Goal: Task Accomplishment & Management: Manage account settings

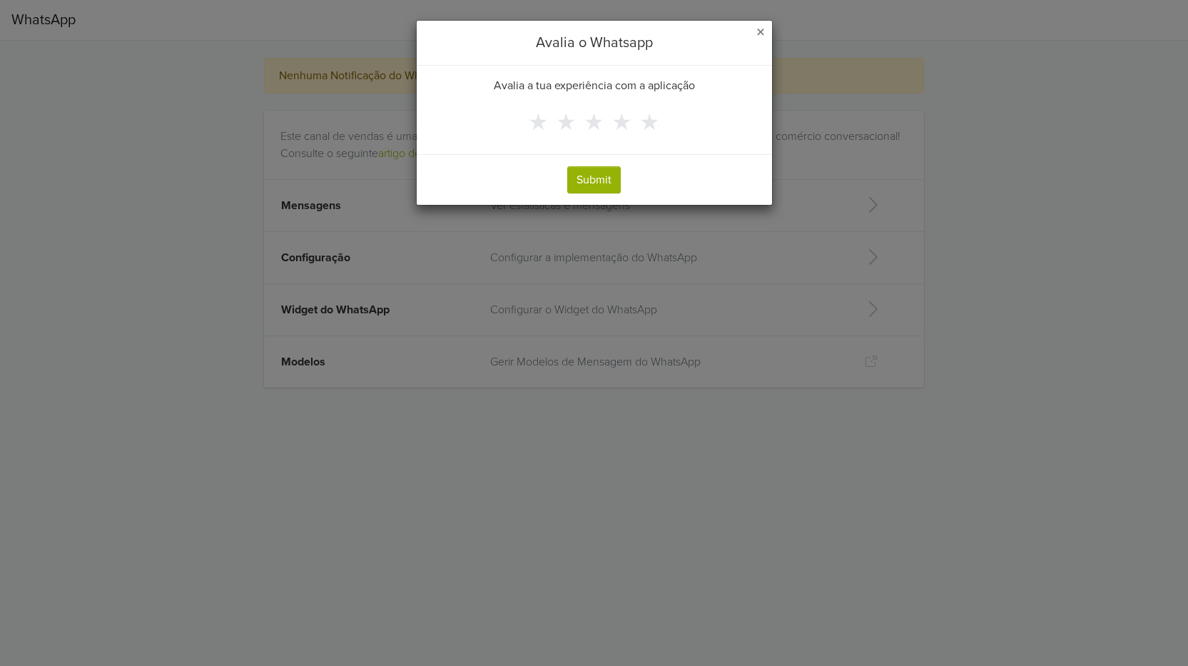
click at [758, 35] on span "×" at bounding box center [761, 32] width 9 height 21
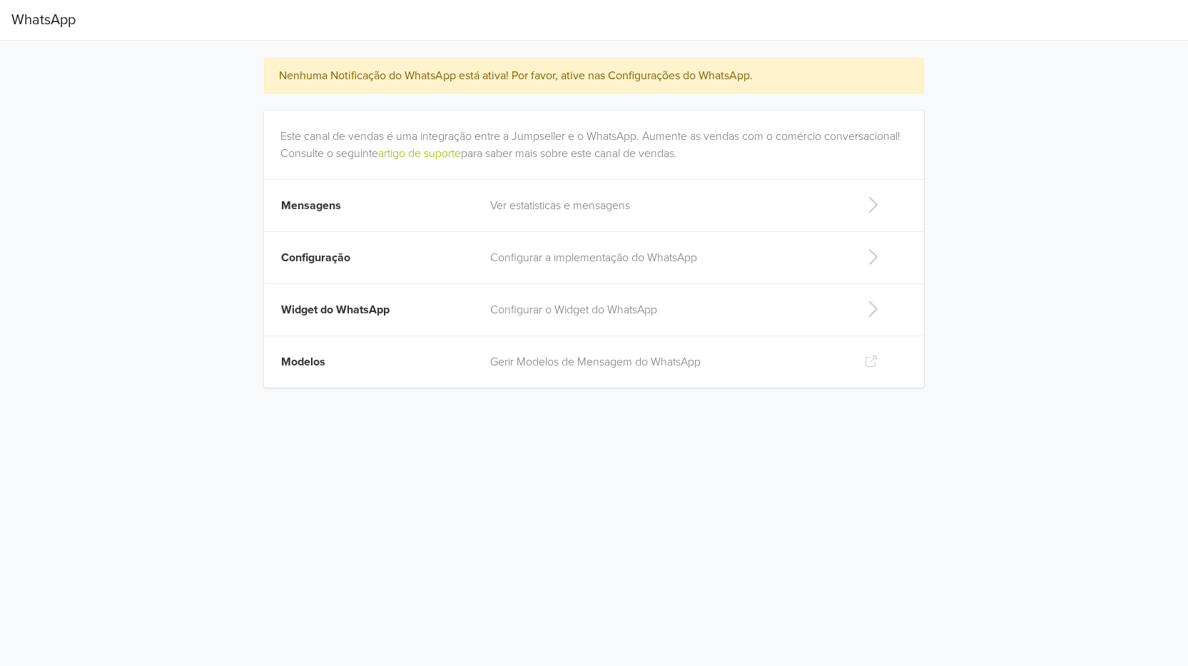
click at [543, 253] on p "Configurar a implementação do WhatsApp" at bounding box center [666, 257] width 352 height 17
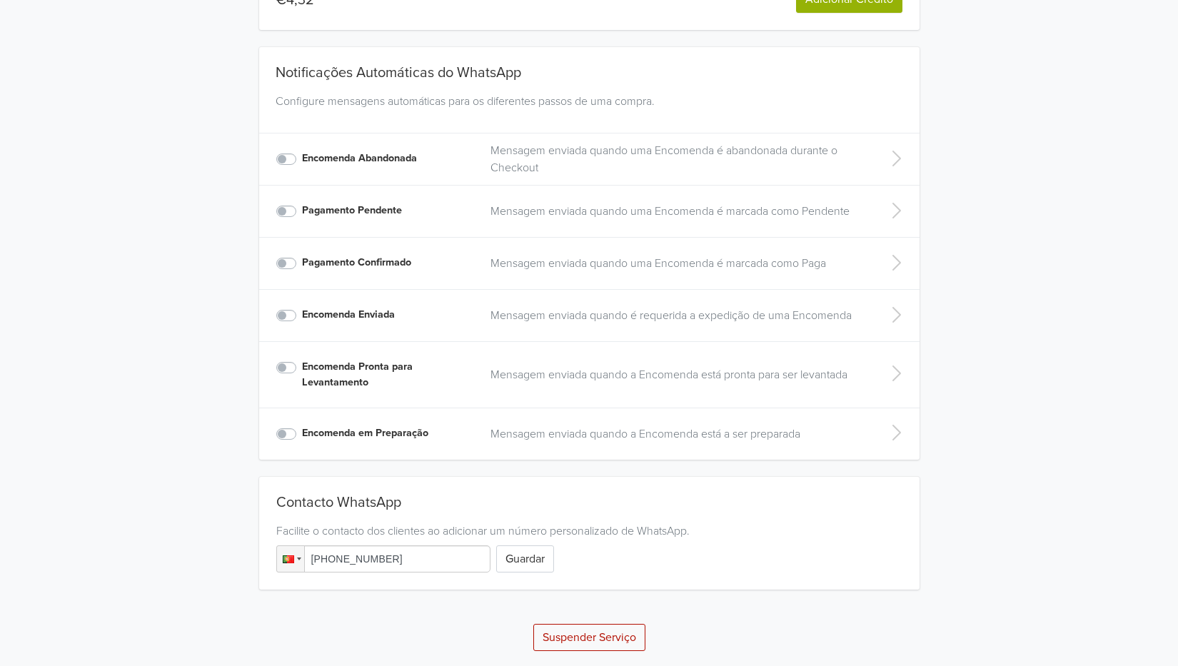
scroll to position [218, 0]
click at [585, 150] on p "Mensagem enviada quando uma Encomenda é abandonada durante o Checkout" at bounding box center [677, 157] width 374 height 34
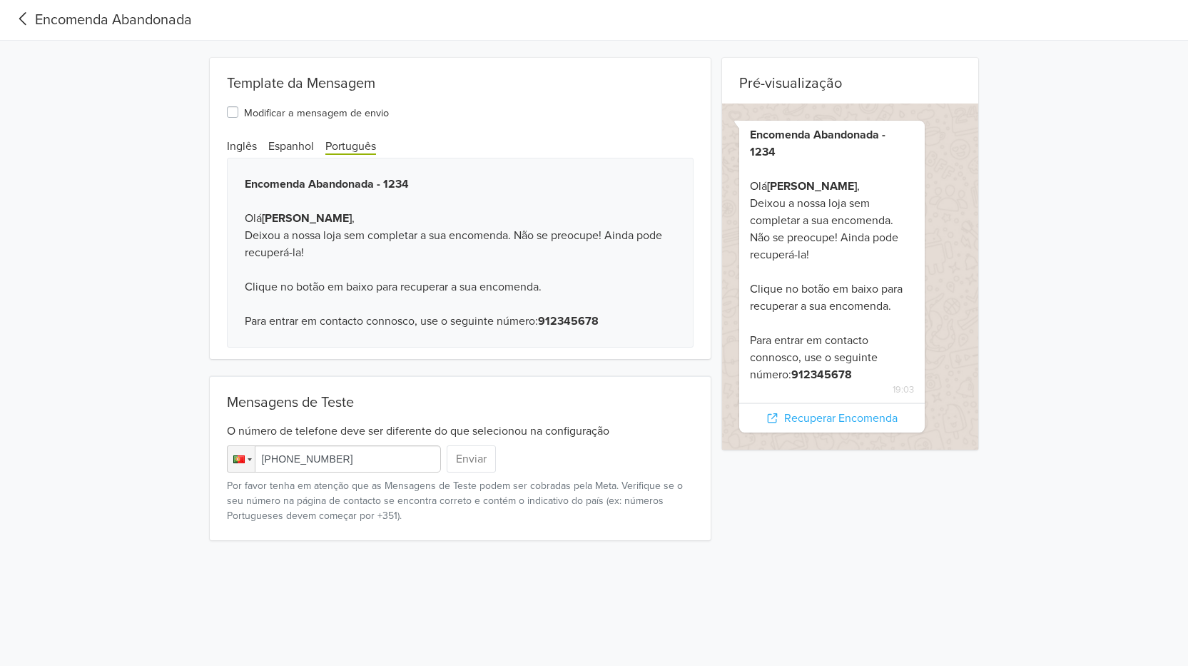
click at [289, 227] on div "Encomenda Abandonada - 1234 Olá [PERSON_NAME] , Deixou a nossa loja sem complet…" at bounding box center [460, 253] width 467 height 190
click at [238, 116] on div "Modificar a mensagem de envio" at bounding box center [308, 111] width 162 height 17
click at [244, 112] on label "Modificar a mensagem de envio" at bounding box center [316, 111] width 145 height 17
click at [0, 0] on input "Modificar a mensagem de envio" at bounding box center [0, 0] width 0 height 0
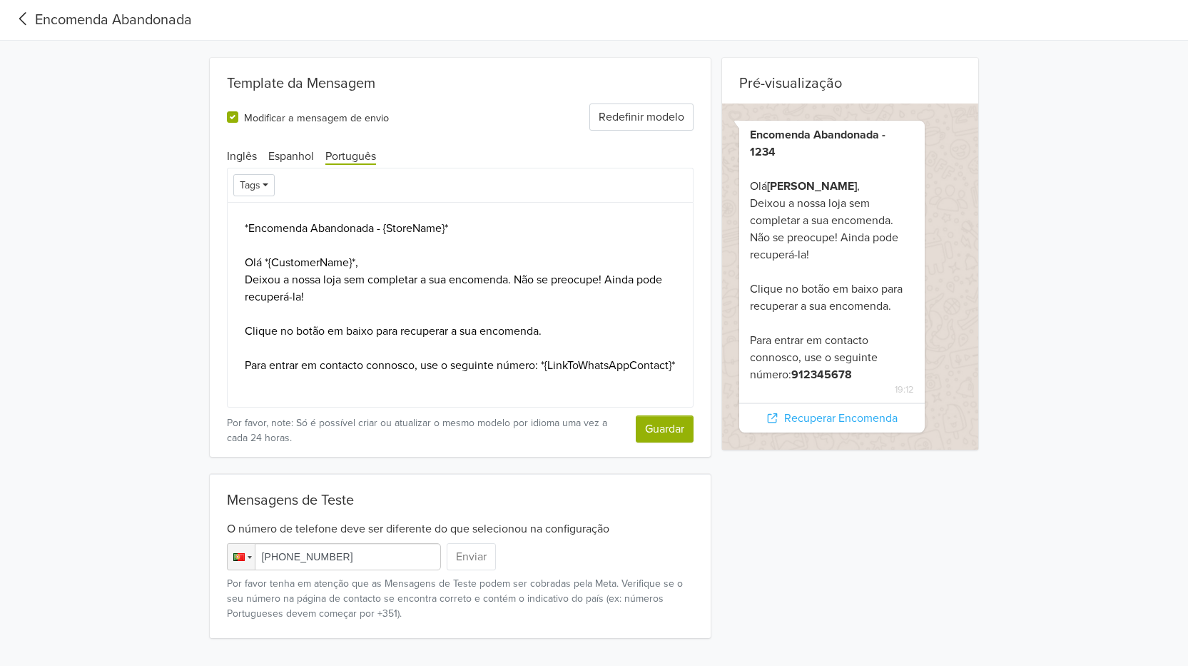
click at [244, 119] on label "Modificar a mensagem de envio" at bounding box center [316, 116] width 145 height 17
click at [0, 0] on input "Modificar a mensagem de envio" at bounding box center [0, 0] width 0 height 0
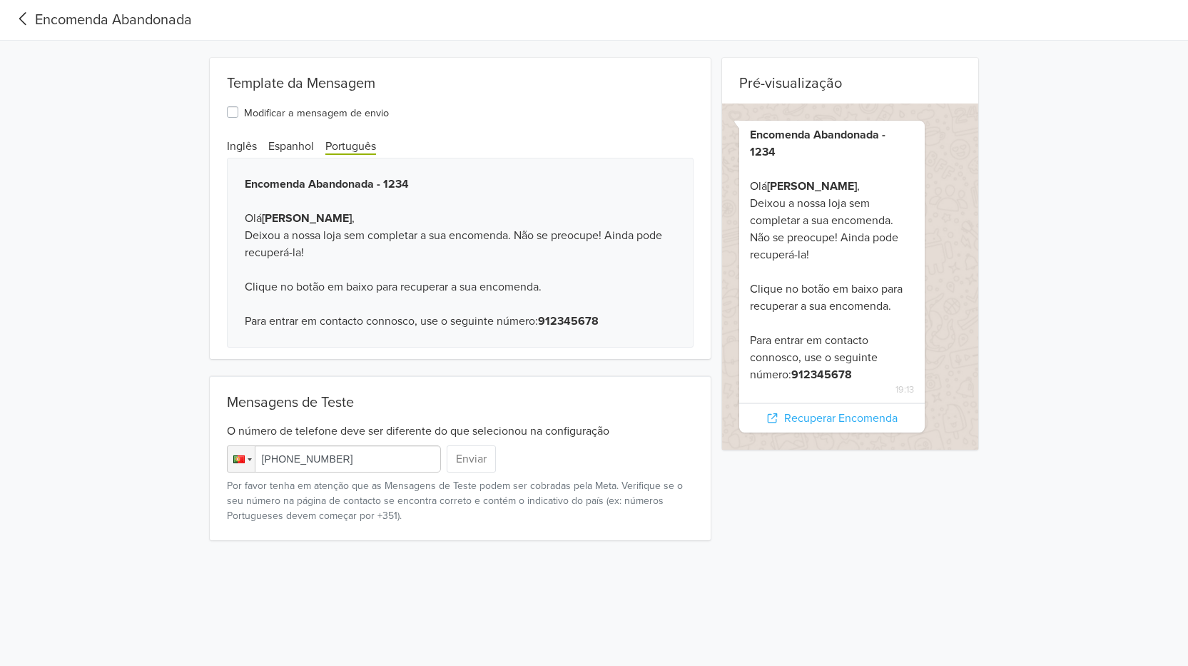
click at [26, 23] on icon at bounding box center [23, 18] width 24 height 19
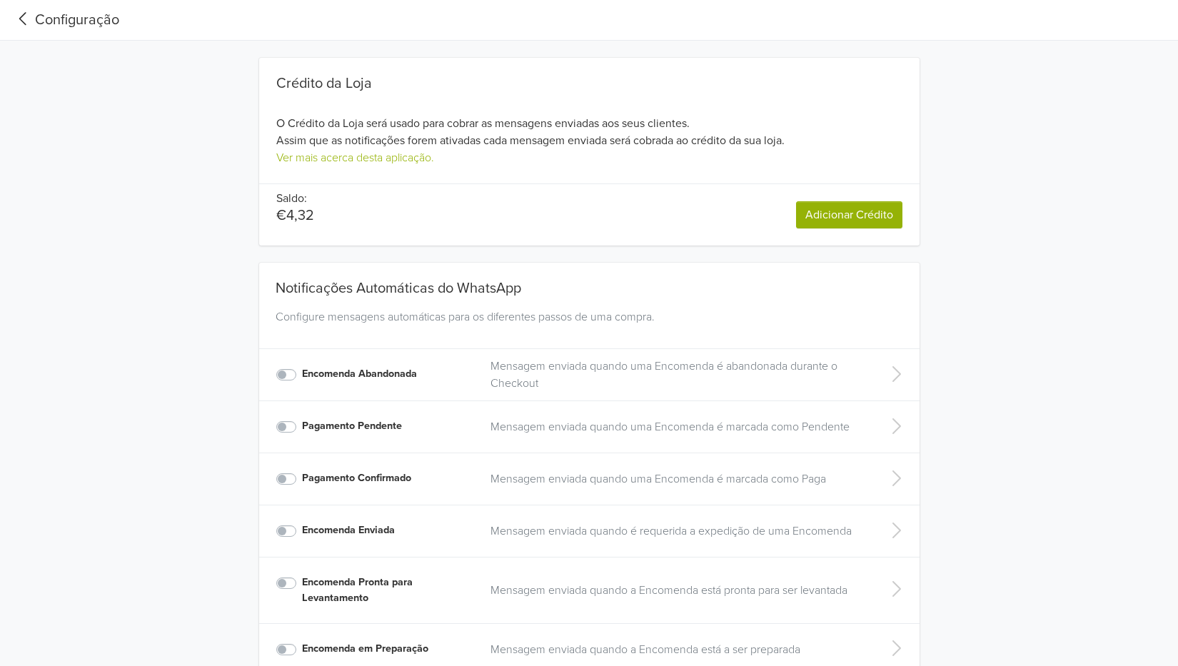
click at [296, 221] on p "€4,32" at bounding box center [295, 215] width 38 height 17
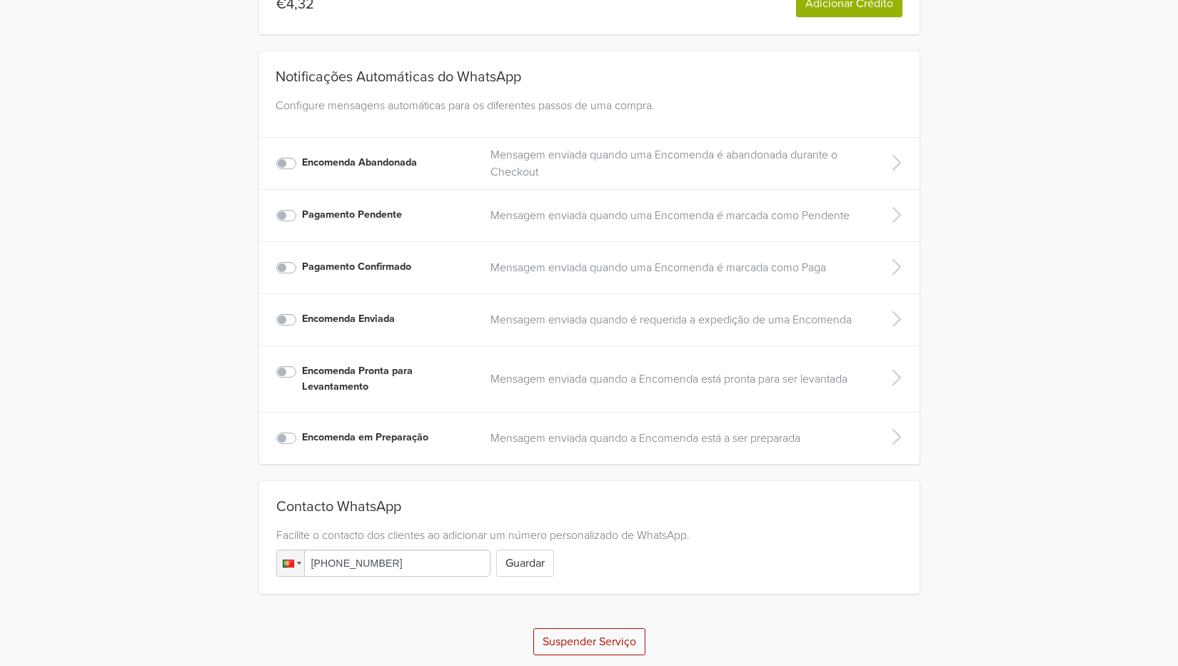
scroll to position [218, 0]
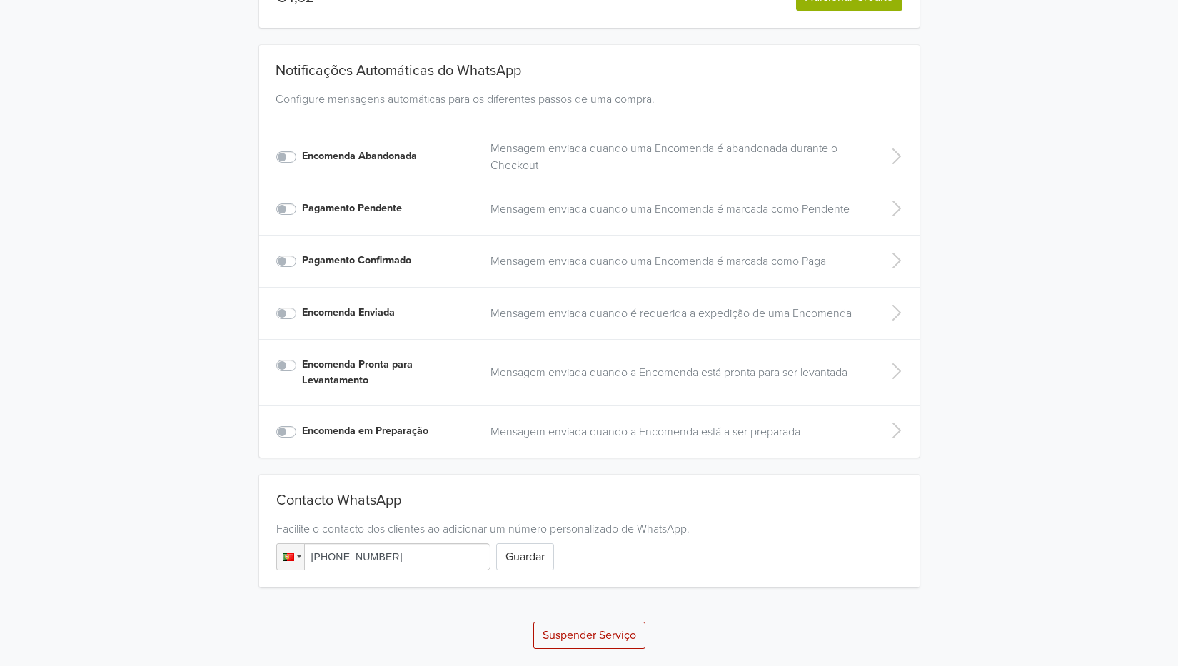
click at [540, 209] on p "Mensagem enviada quando uma Encomenda é marcada como Pendente" at bounding box center [677, 209] width 374 height 17
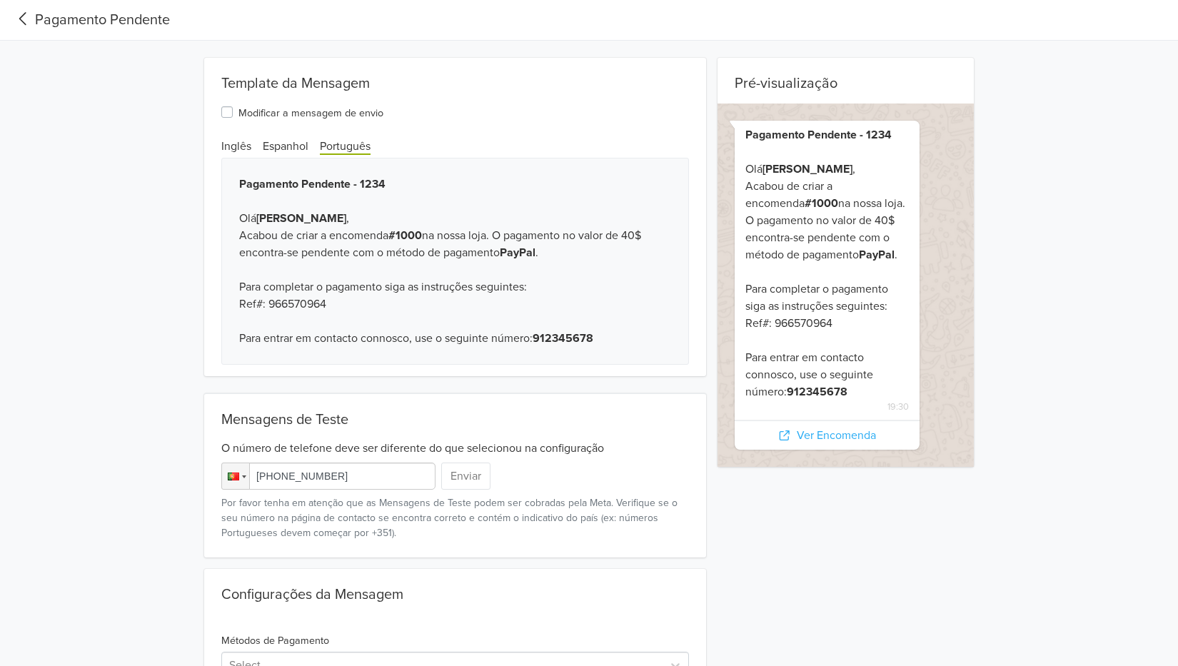
click at [136, 161] on div "Pré-visualização Pagamento Pendente - 1234 Olá [PERSON_NAME] , Acabou de criar …" at bounding box center [589, 380] width 1178 height 644
click at [27, 19] on icon at bounding box center [23, 18] width 24 height 19
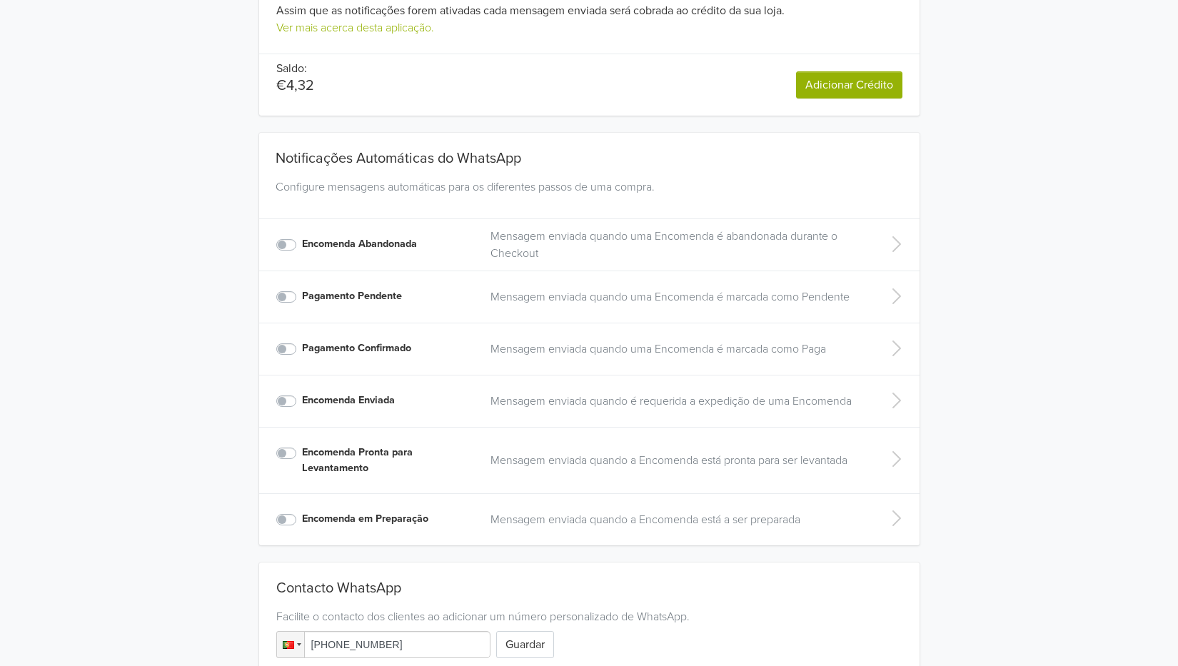
scroll to position [145, 0]
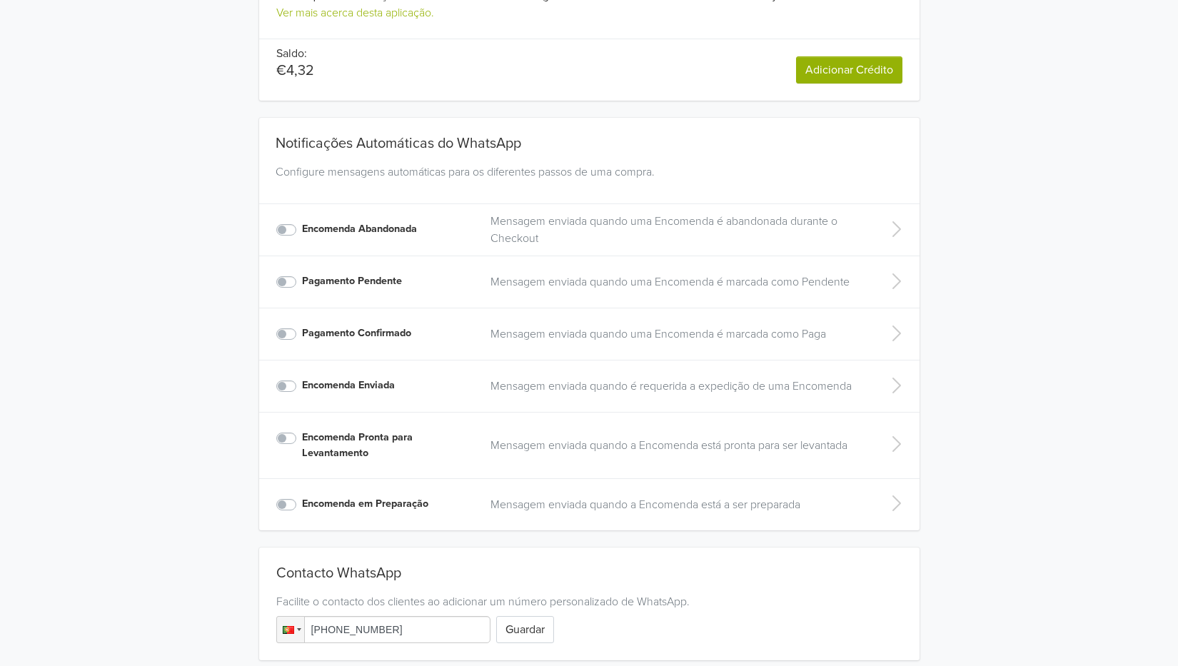
click at [530, 335] on p "Mensagem enviada quando uma Encomenda é marcada como Paga" at bounding box center [677, 333] width 374 height 17
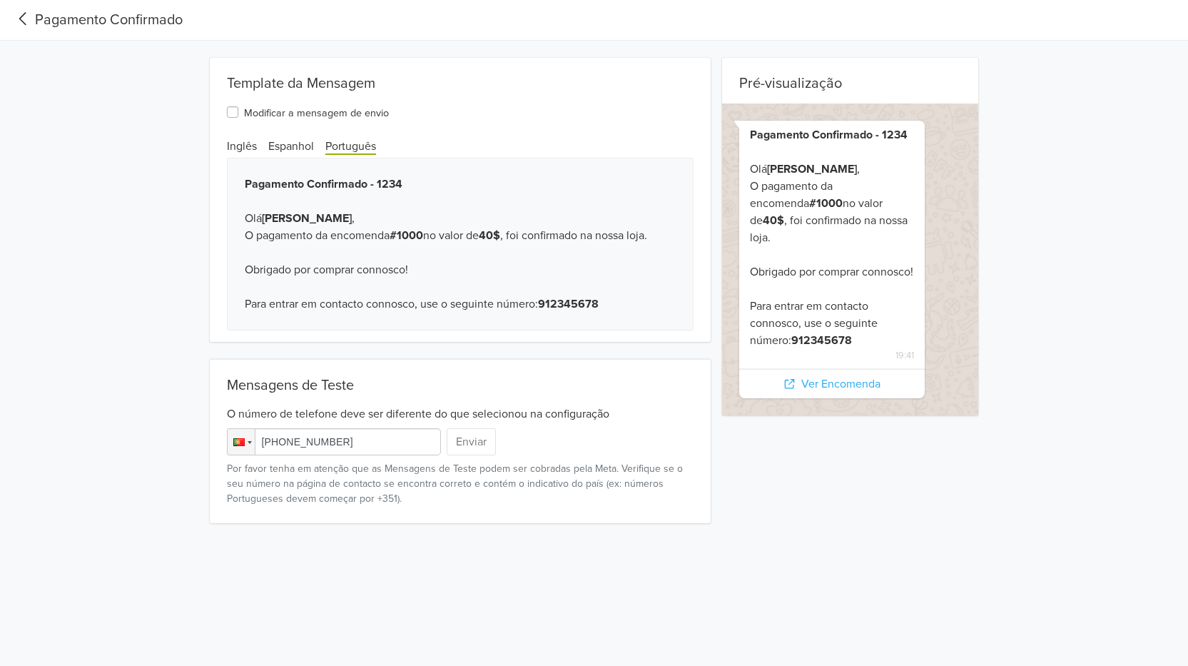
click at [24, 22] on icon at bounding box center [22, 18] width 7 height 13
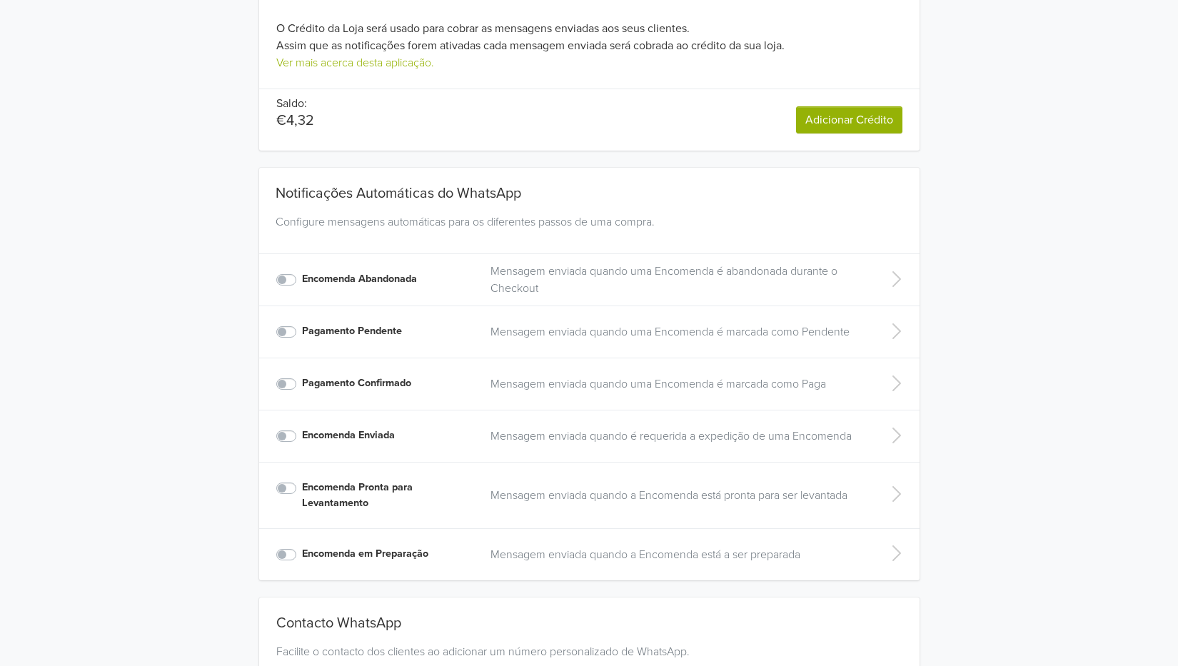
scroll to position [218, 0]
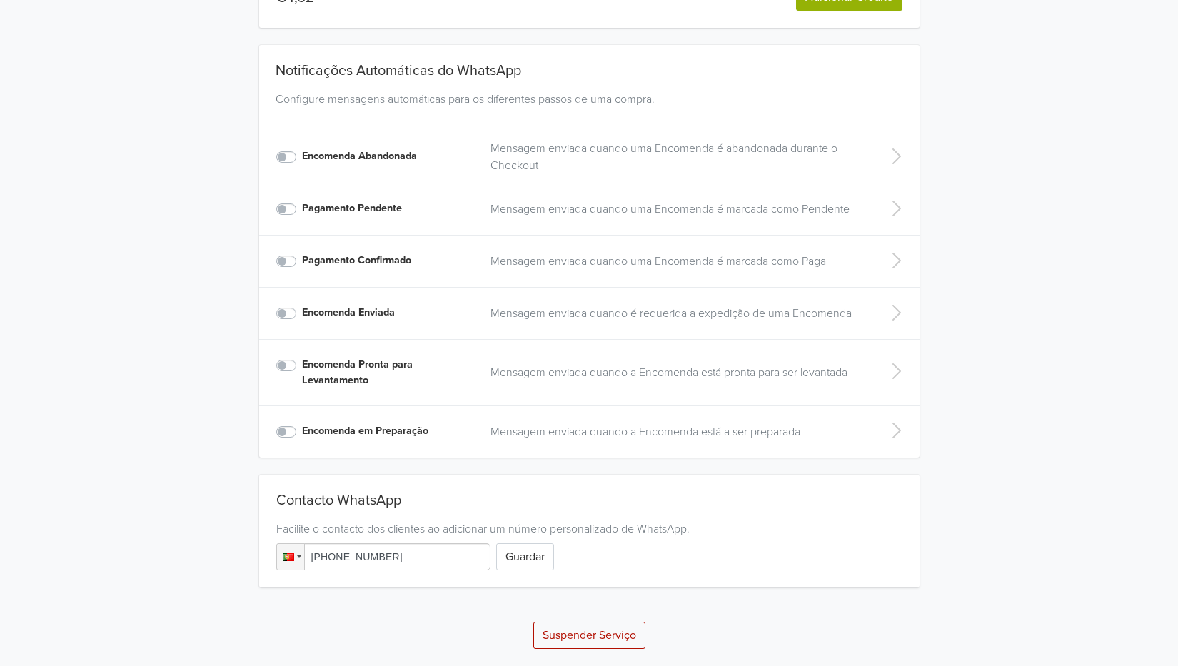
click at [527, 260] on p "Mensagem enviada quando uma Encomenda é marcada como Paga" at bounding box center [677, 261] width 374 height 17
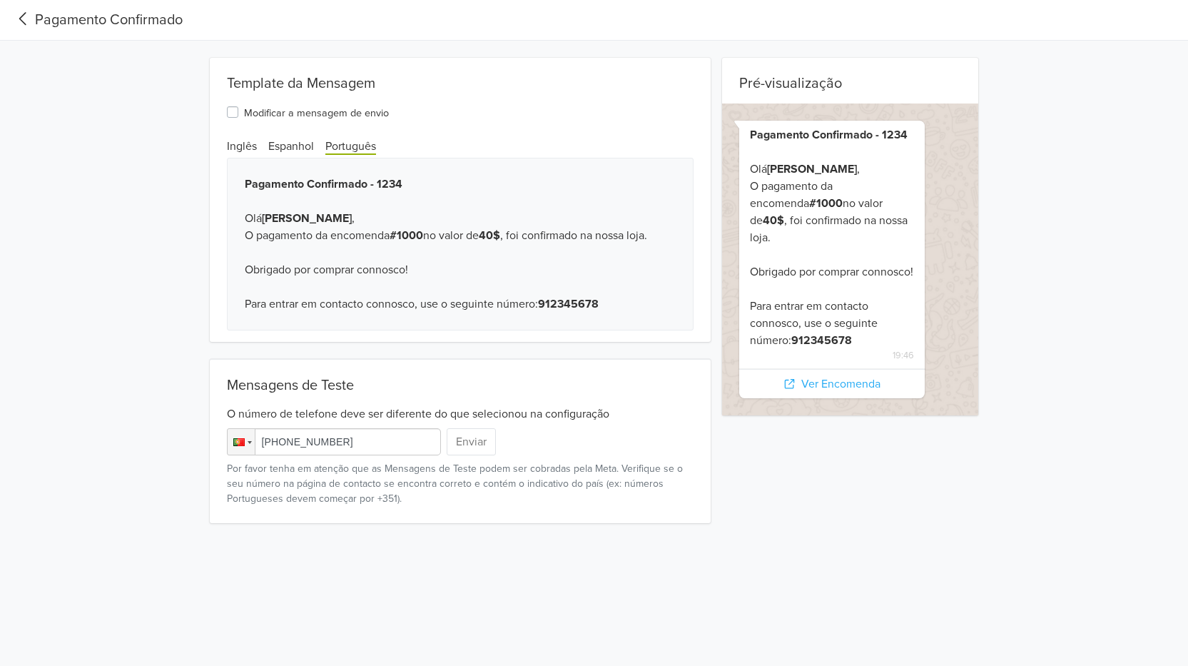
click at [29, 24] on icon at bounding box center [23, 18] width 24 height 19
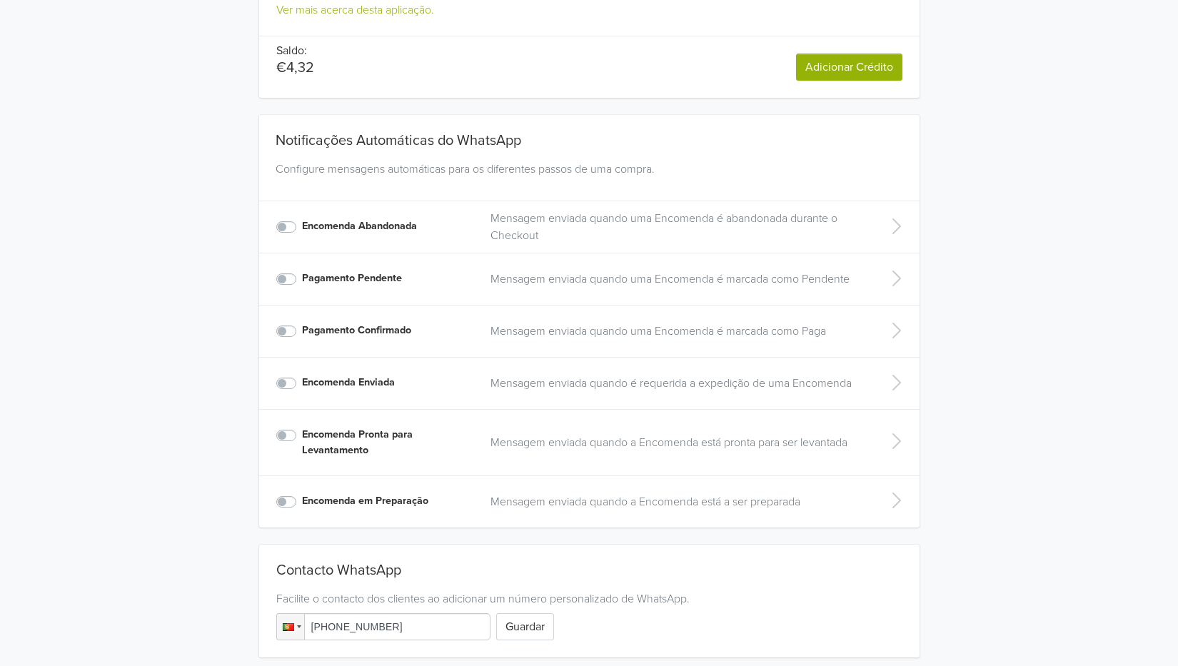
scroll to position [218, 0]
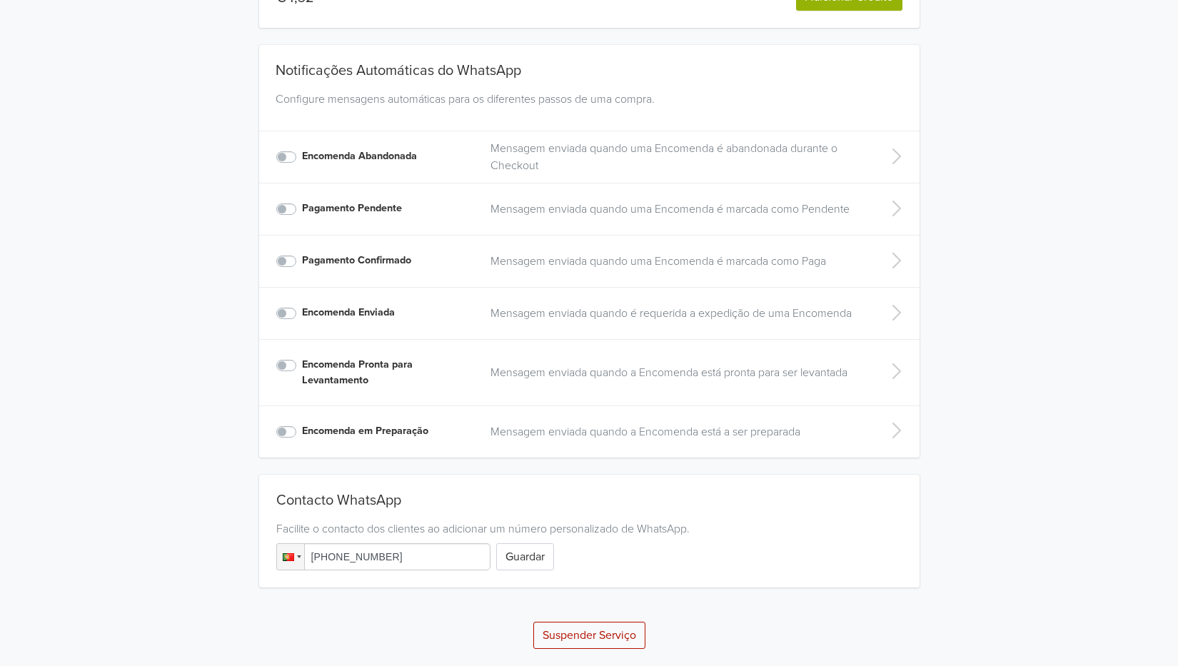
click at [340, 305] on label "Encomenda Enviada" at bounding box center [348, 313] width 93 height 16
click at [0, 0] on input "Encomenda Enviada" at bounding box center [0, 0] width 0 height 0
click at [340, 313] on label "Encomenda Enviada" at bounding box center [348, 313] width 93 height 16
click at [0, 0] on input "Encomenda Enviada" at bounding box center [0, 0] width 0 height 0
click at [522, 308] on p "Mensagem enviada quando é requerida a expedição de uma Encomenda" at bounding box center [677, 313] width 374 height 17
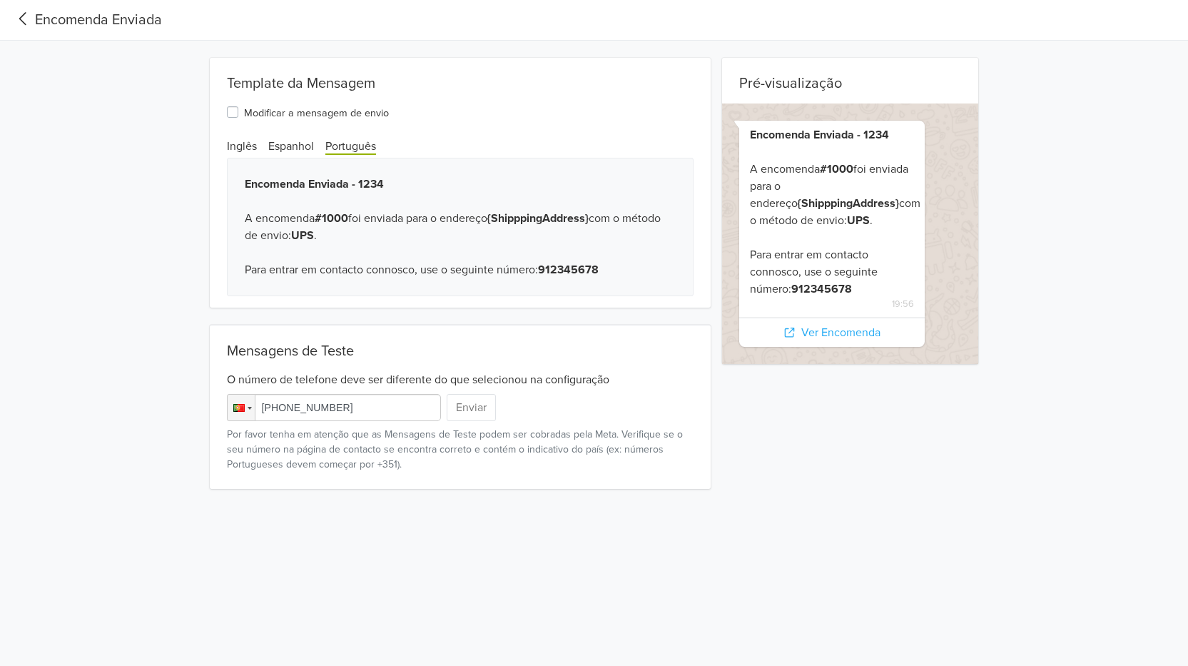
click at [24, 18] on icon at bounding box center [23, 18] width 24 height 19
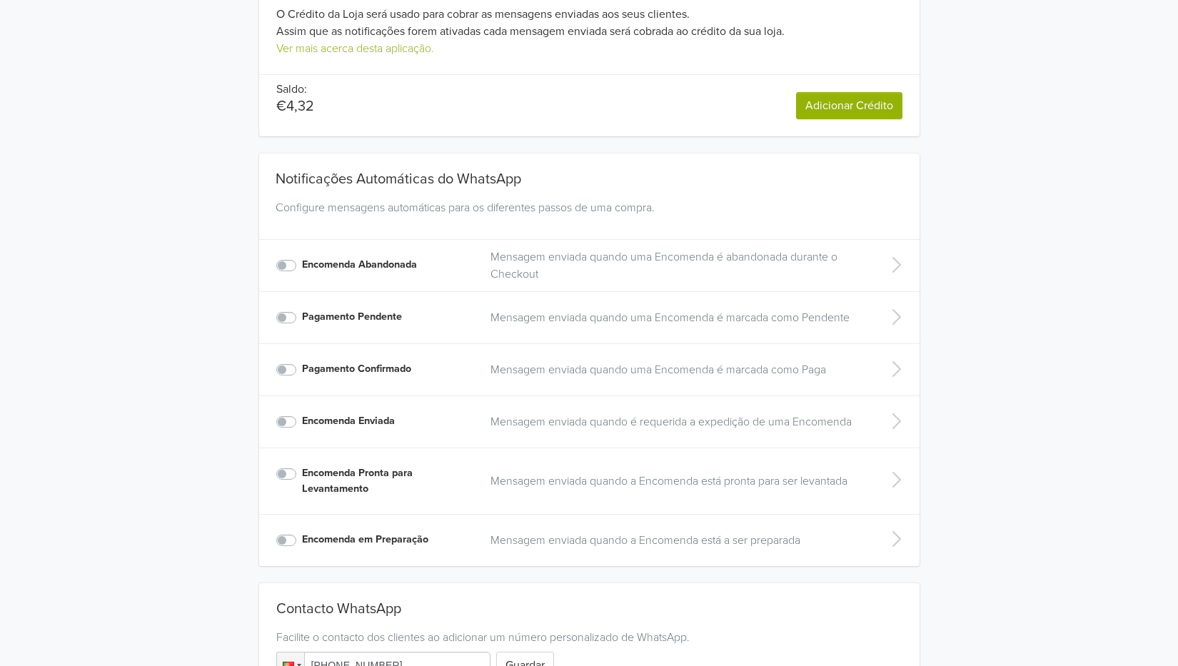
scroll to position [218, 0]
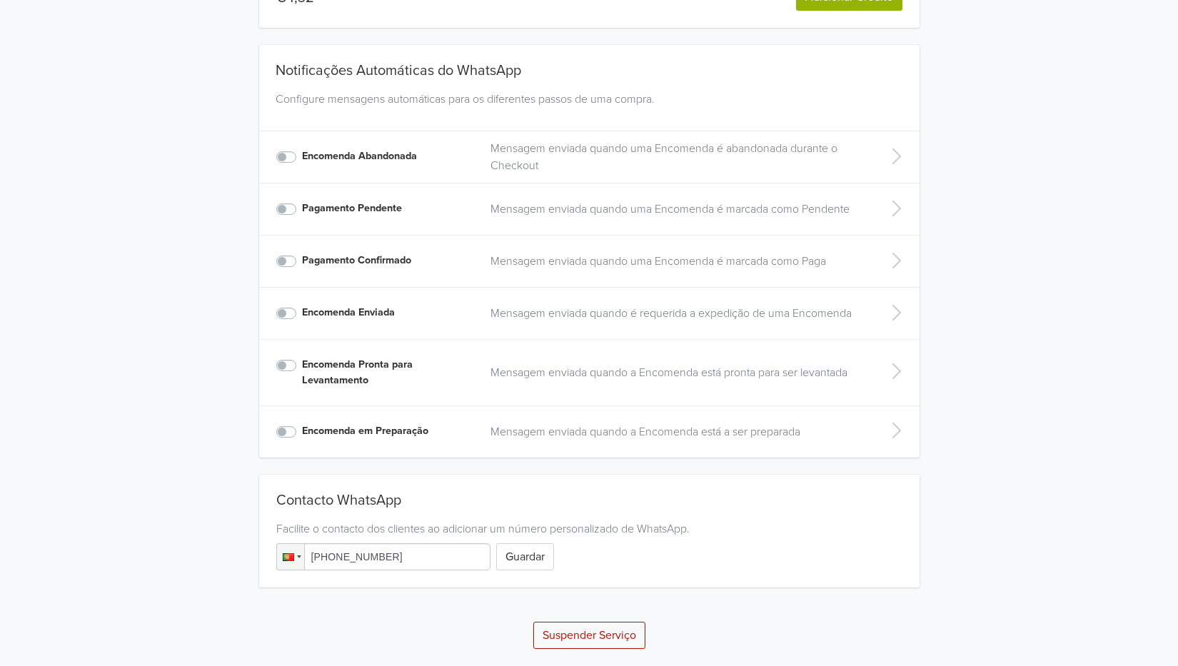
click at [619, 431] on p "Mensagem enviada quando a Encomenda está a ser preparada" at bounding box center [677, 431] width 374 height 17
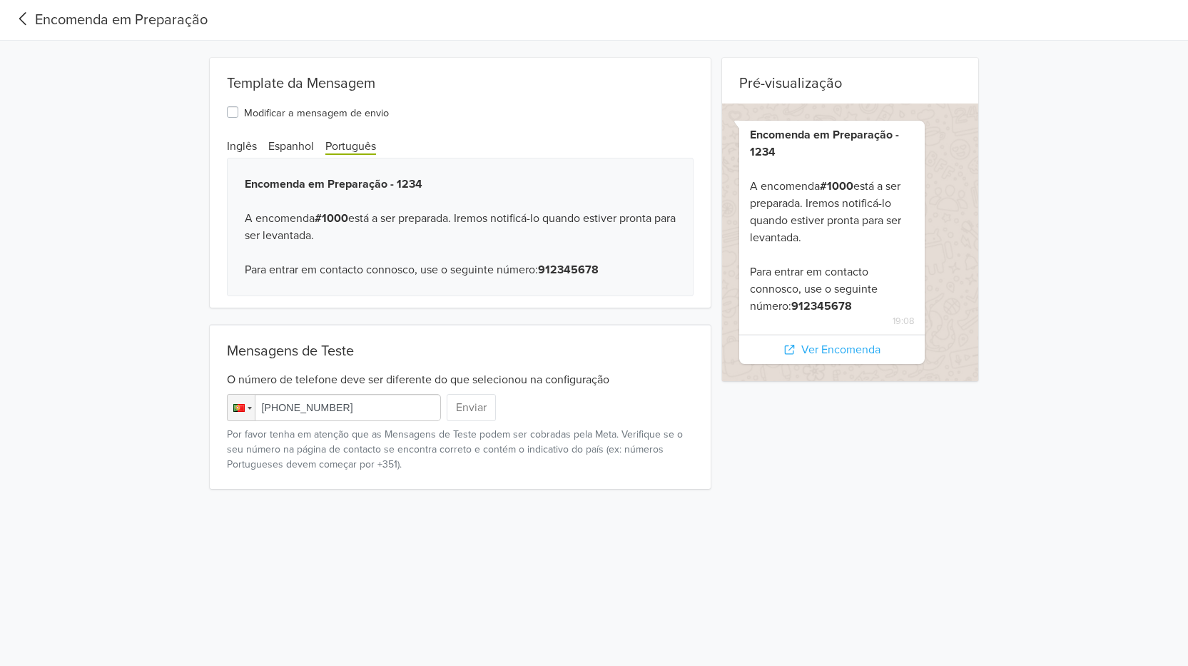
click at [21, 22] on icon at bounding box center [23, 18] width 24 height 19
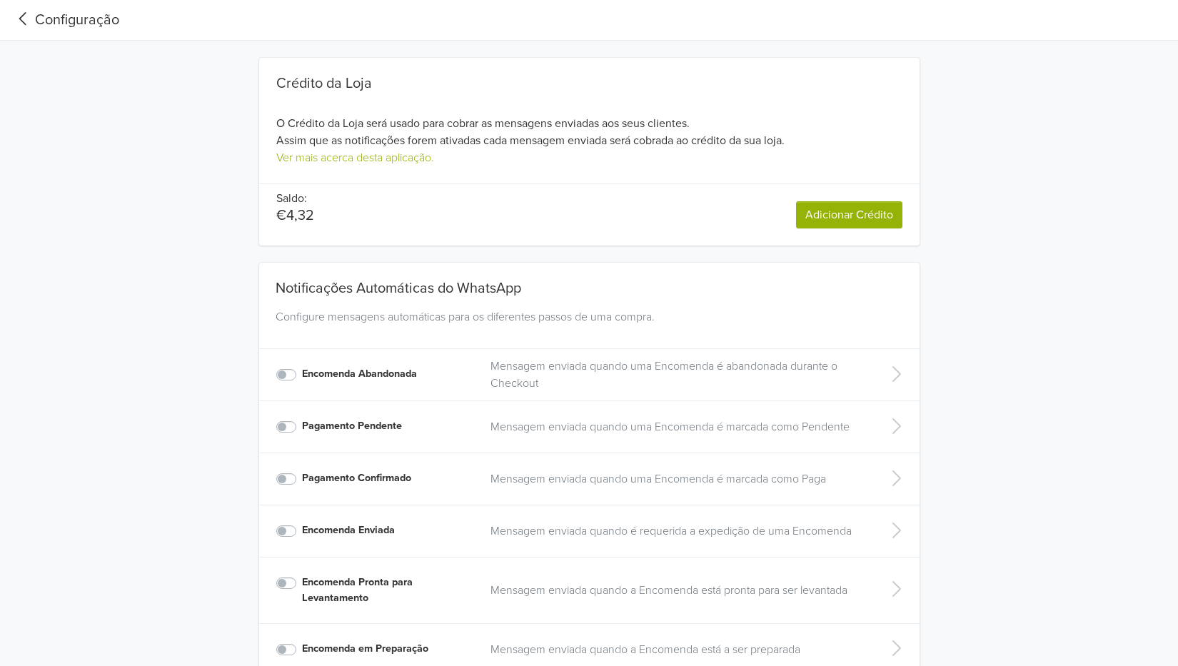
scroll to position [218, 0]
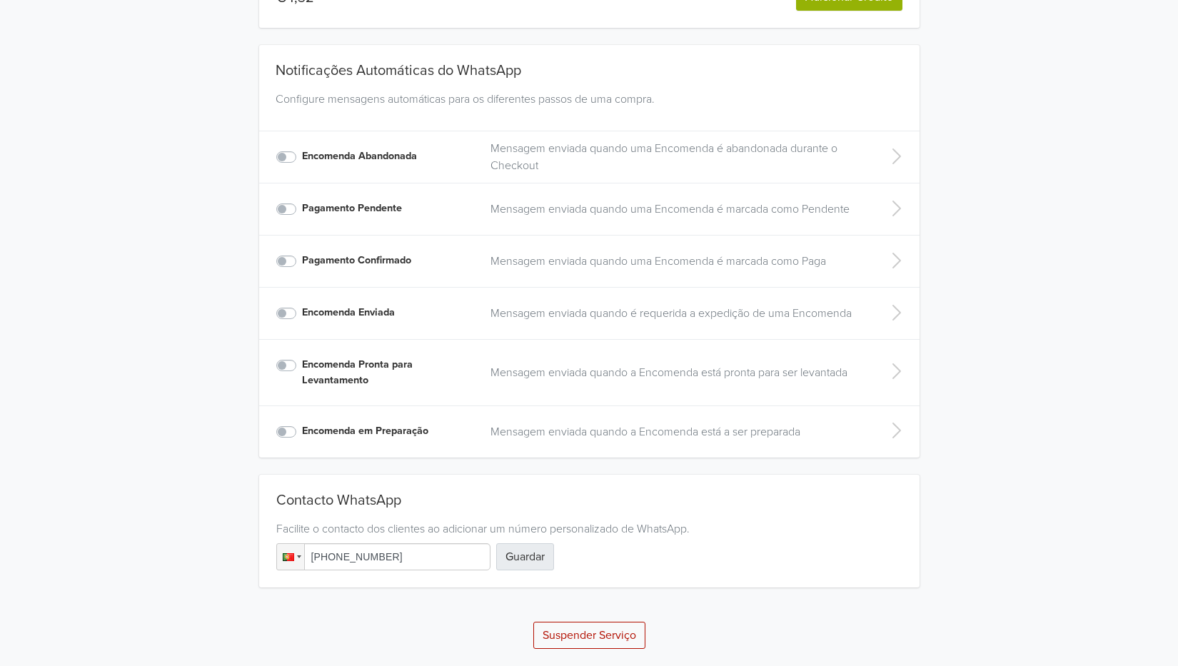
click at [547, 565] on button "Guardar" at bounding box center [525, 556] width 58 height 27
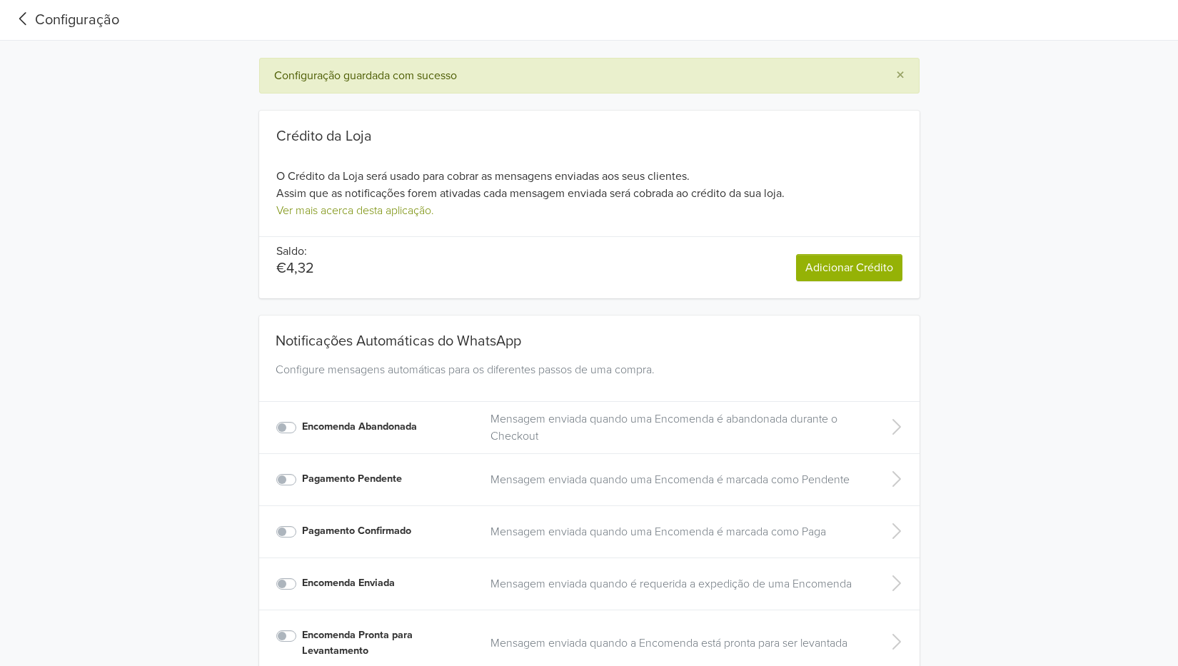
click at [340, 212] on link "Ver mais acerca desta aplicação." at bounding box center [355, 210] width 158 height 14
